Goal: Navigation & Orientation: Find specific page/section

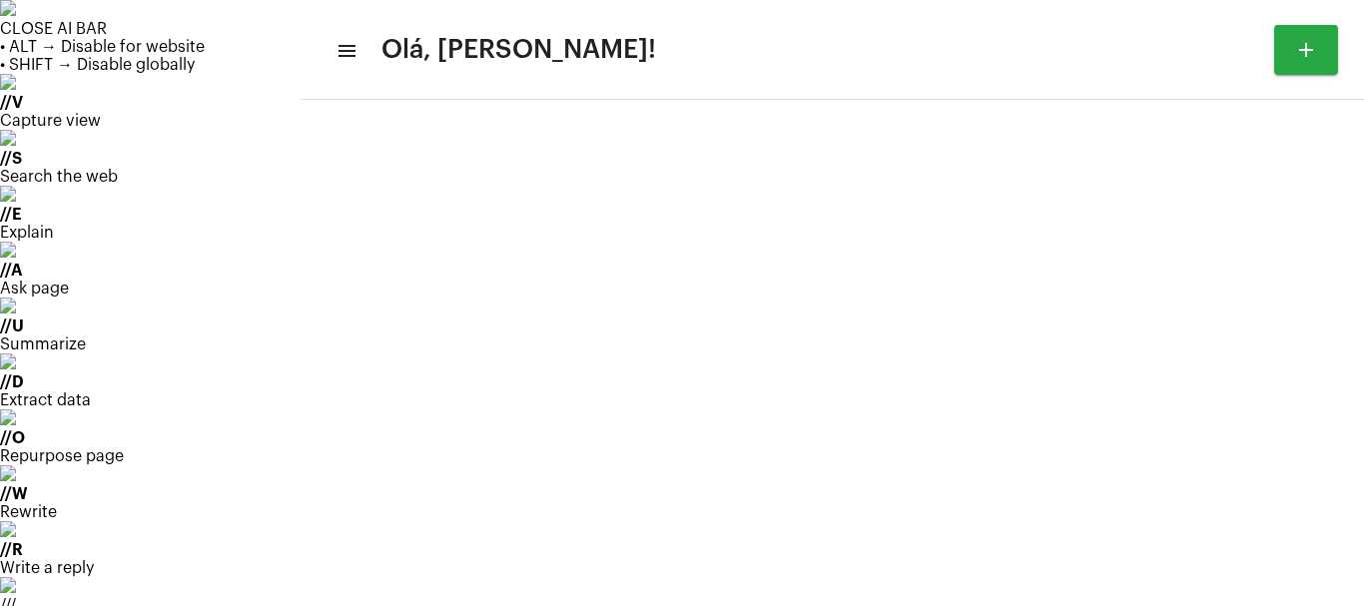
scroll to position [116, 0]
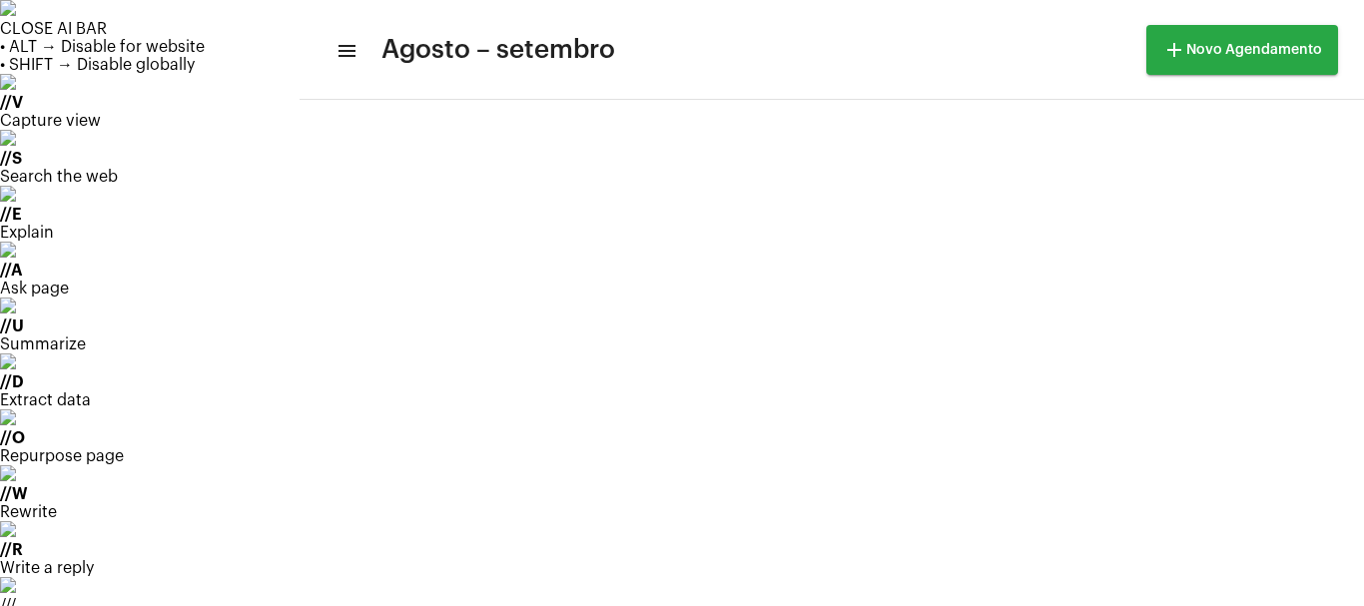
scroll to position [1708, 0]
